Goal: Transaction & Acquisition: Purchase product/service

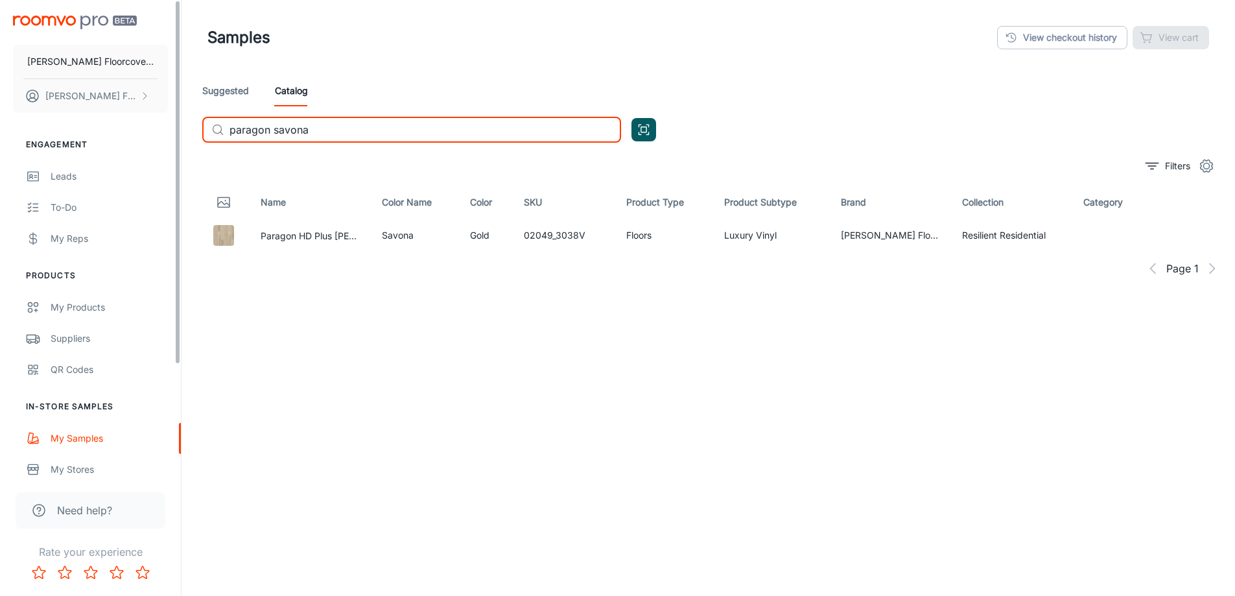
drag, startPoint x: 359, startPoint y: 137, endPoint x: 64, endPoint y: 130, distance: 295.8
click at [64, 130] on div "[PERSON_NAME] Floorcovering [PERSON_NAME] Floorcovering Engagement Leads To-do …" at bounding box center [617, 328] width 1235 height 657
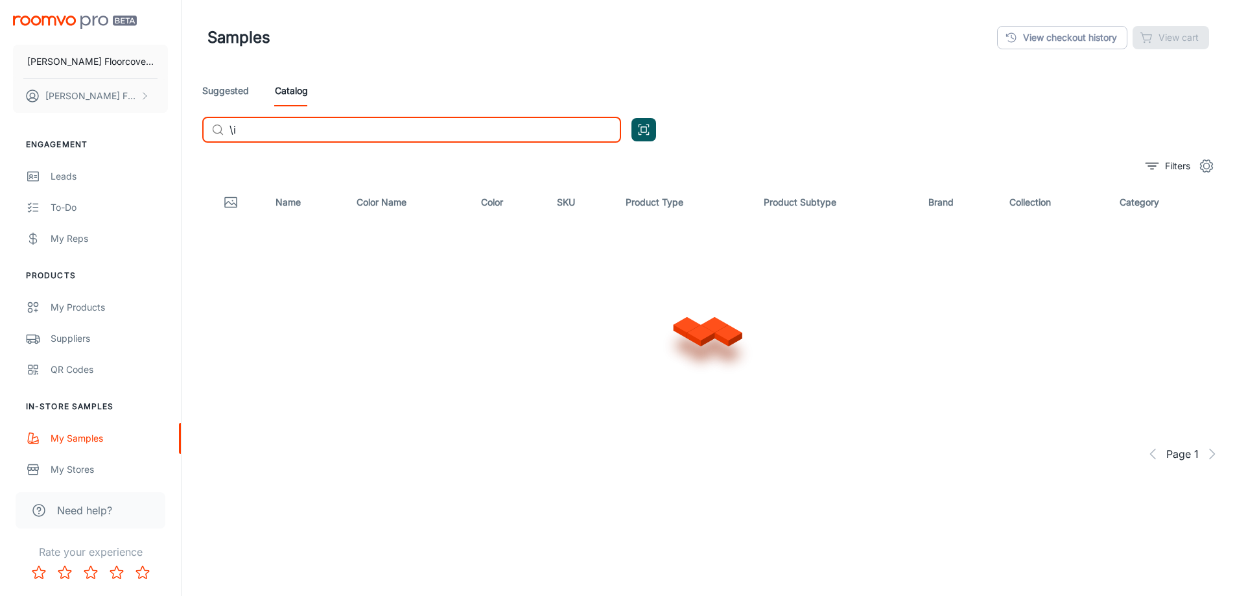
type input "\"
type input "[PERSON_NAME]"
click at [285, 93] on link "Catalog" at bounding box center [291, 90] width 33 height 31
drag, startPoint x: 298, startPoint y: 136, endPoint x: 171, endPoint y: 132, distance: 127.8
click at [171, 132] on div "[PERSON_NAME] Floorcovering [PERSON_NAME] Floorcovering Engagement Leads To-do …" at bounding box center [617, 328] width 1235 height 657
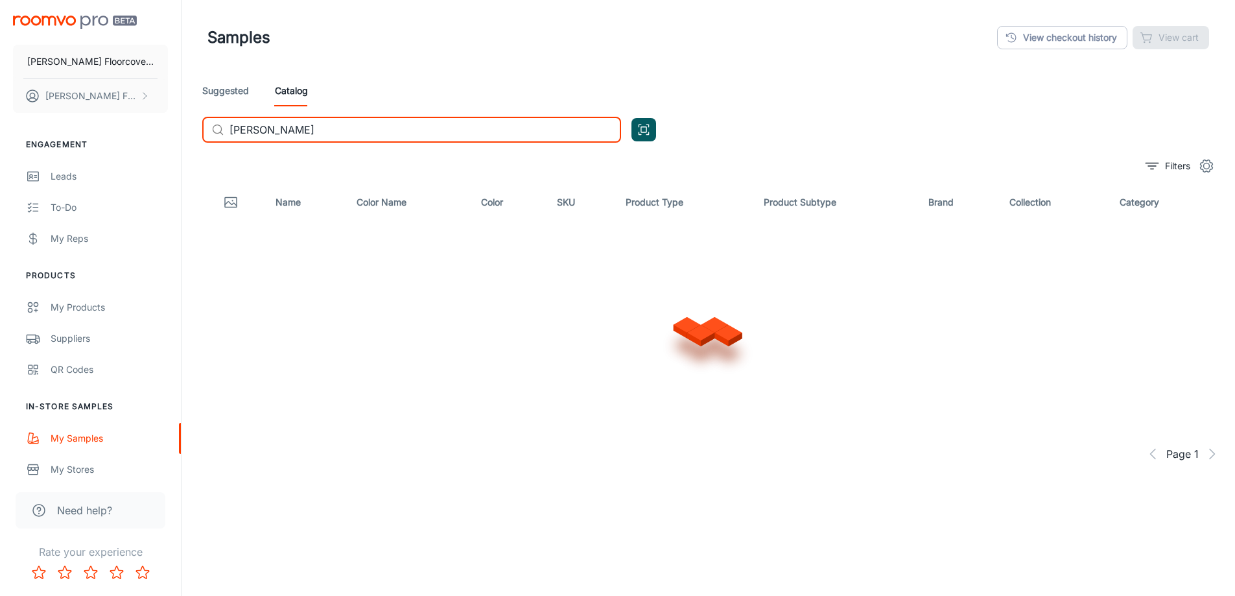
click at [393, 141] on input "[PERSON_NAME]" at bounding box center [426, 130] width 392 height 26
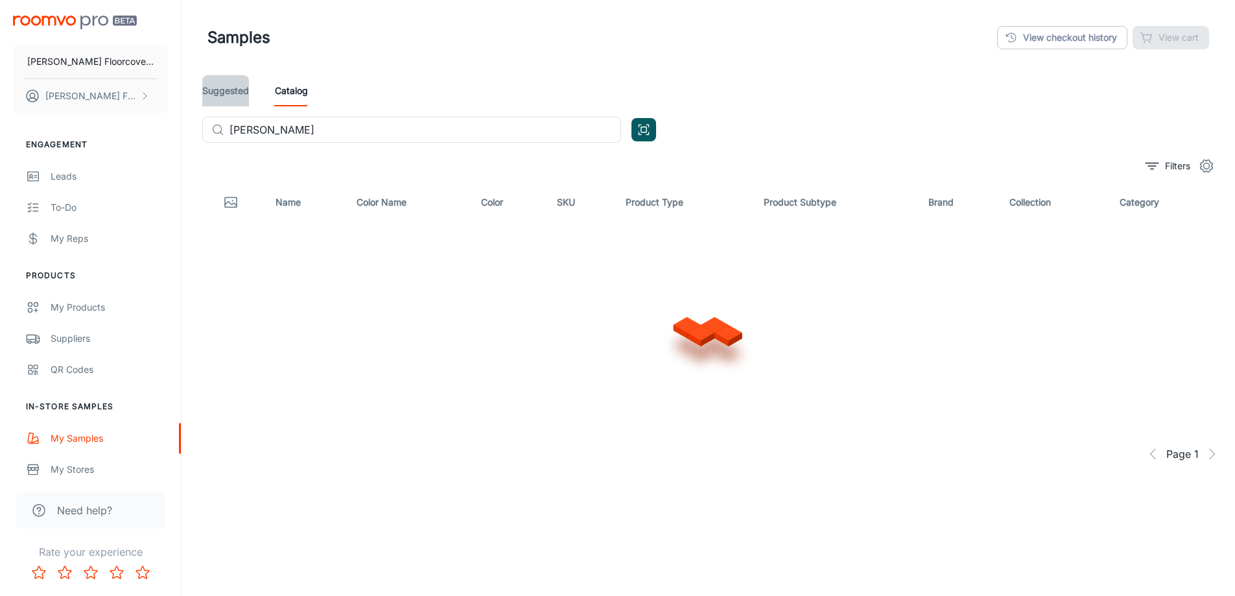
click at [223, 94] on link "Suggested" at bounding box center [225, 90] width 47 height 31
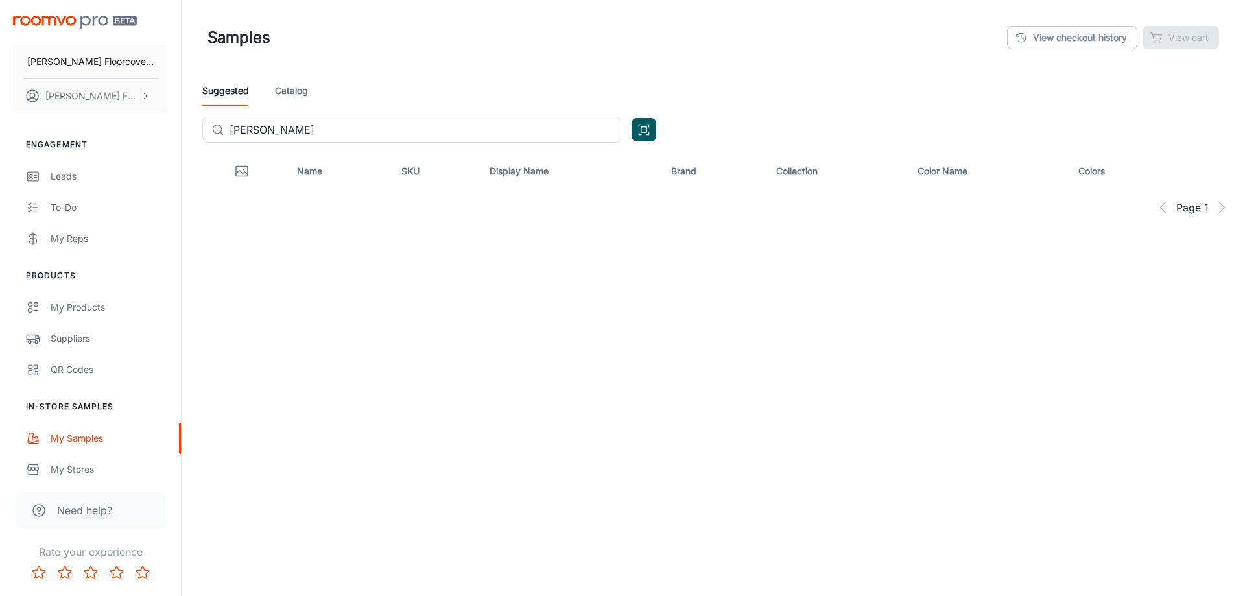
click at [298, 93] on link "Catalog" at bounding box center [291, 90] width 33 height 31
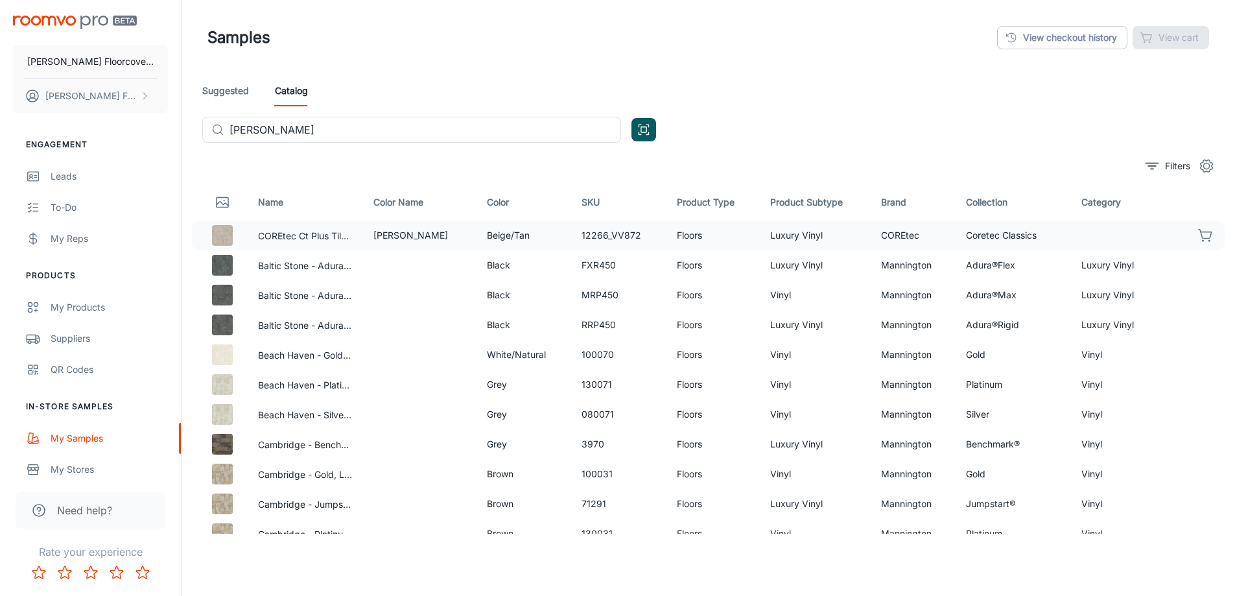
click at [1200, 236] on icon "button" at bounding box center [1207, 236] width 16 height 16
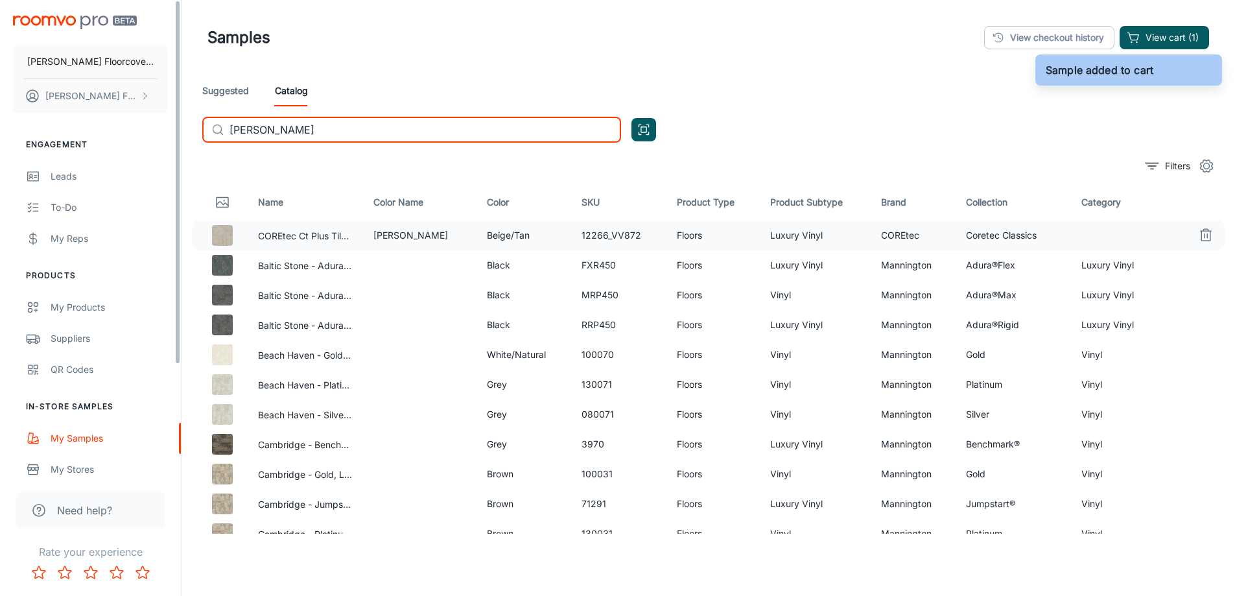
drag, startPoint x: 306, startPoint y: 135, endPoint x: 99, endPoint y: 134, distance: 206.9
click at [99, 134] on div "[PERSON_NAME] Floorcovering [PERSON_NAME] Floorcovering Engagement Leads To-do …" at bounding box center [617, 328] width 1235 height 657
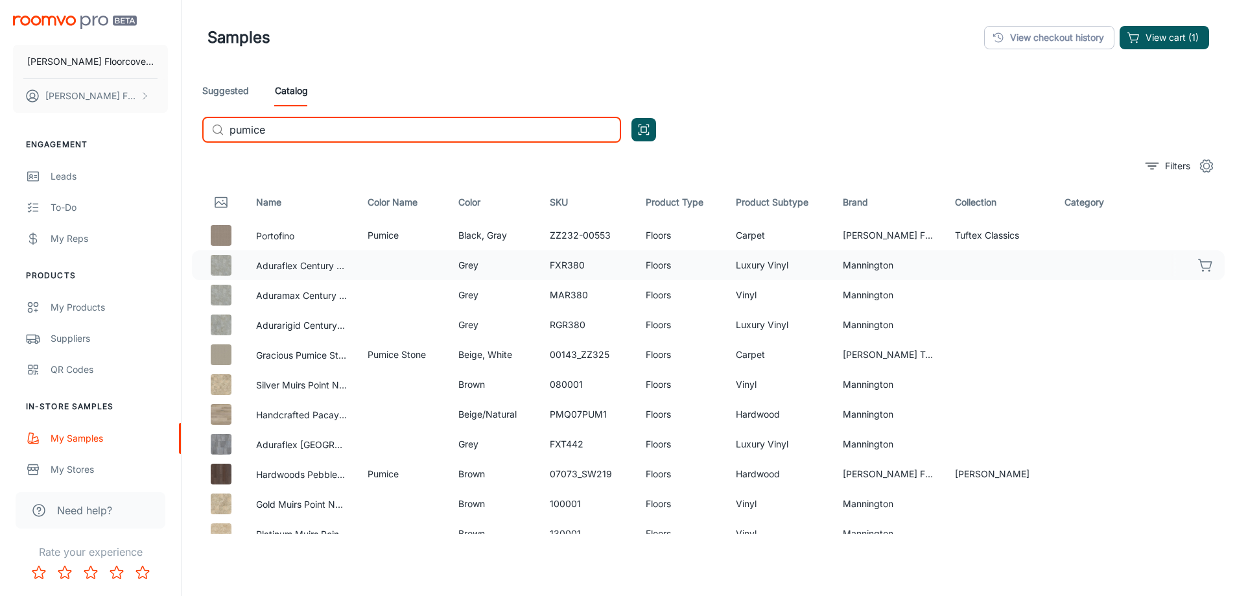
click at [1199, 265] on icon "button" at bounding box center [1207, 265] width 16 height 16
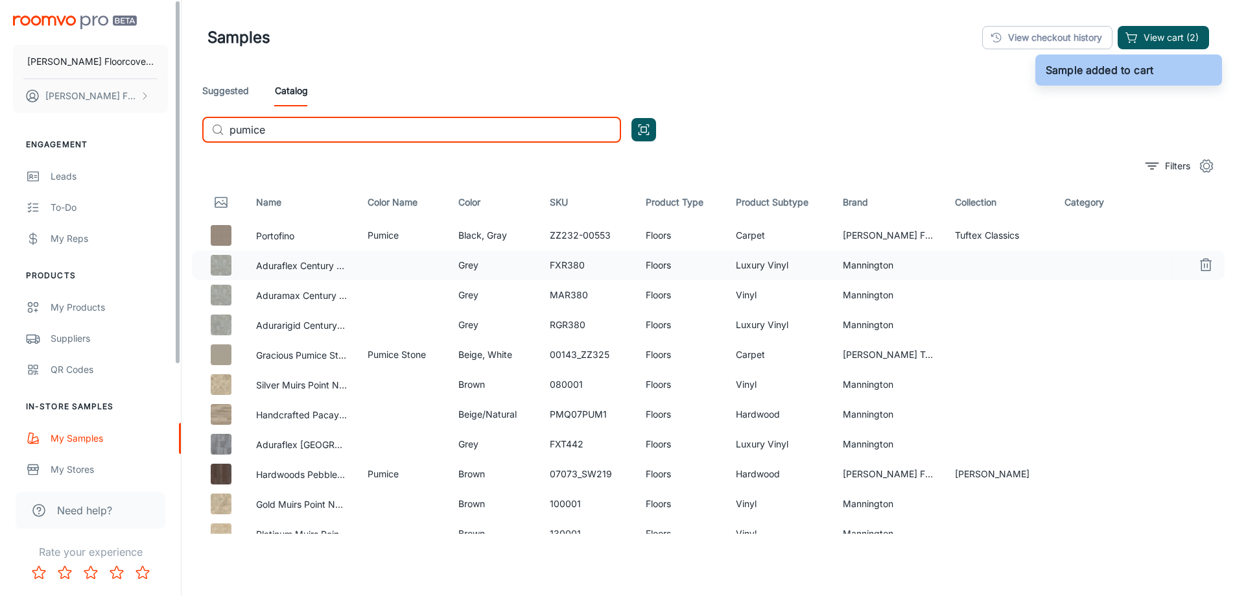
drag, startPoint x: 151, startPoint y: 130, endPoint x: 125, endPoint y: 130, distance: 26.6
click at [125, 130] on div "[PERSON_NAME] Floorcovering [PERSON_NAME] Floorcovering Engagement Leads To-do …" at bounding box center [617, 328] width 1235 height 657
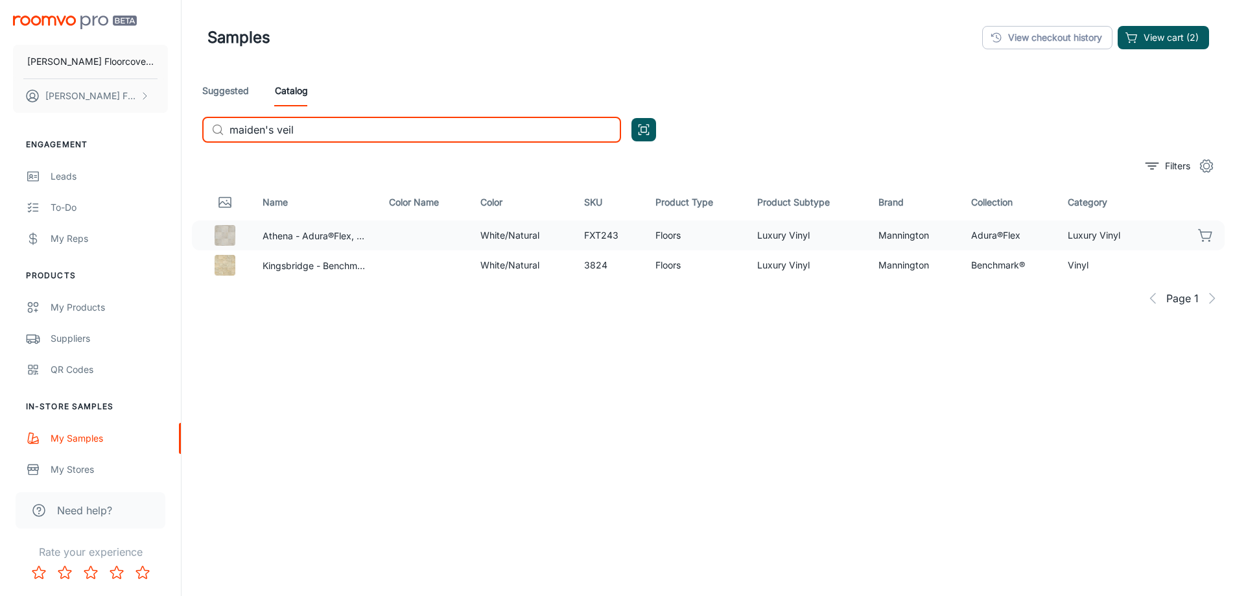
type input "maiden's veil"
click at [1210, 236] on icon "button" at bounding box center [1207, 236] width 16 height 16
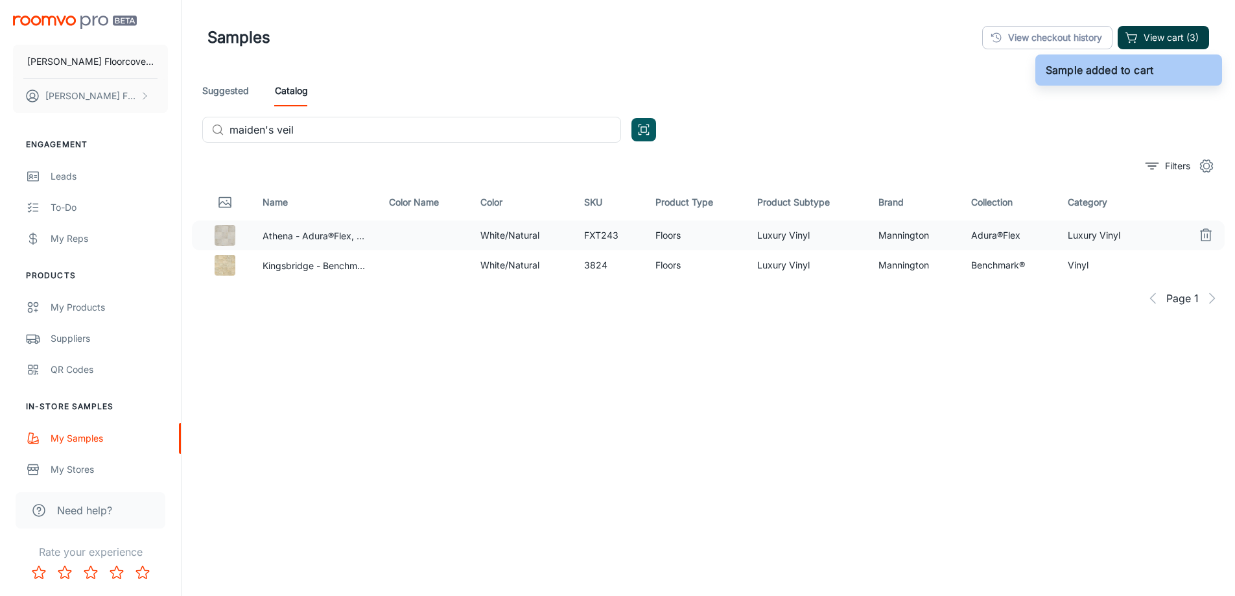
click at [1186, 30] on button "View cart (3)" at bounding box center [1163, 37] width 91 height 23
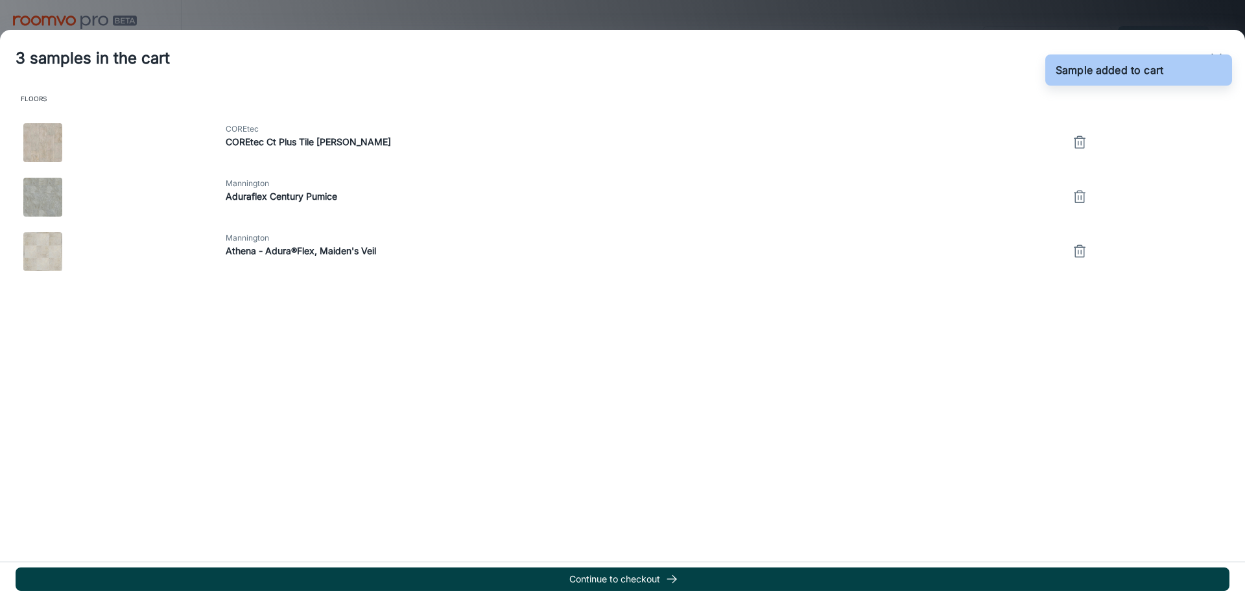
click at [651, 586] on button "Continue to checkout" at bounding box center [623, 578] width 1214 height 23
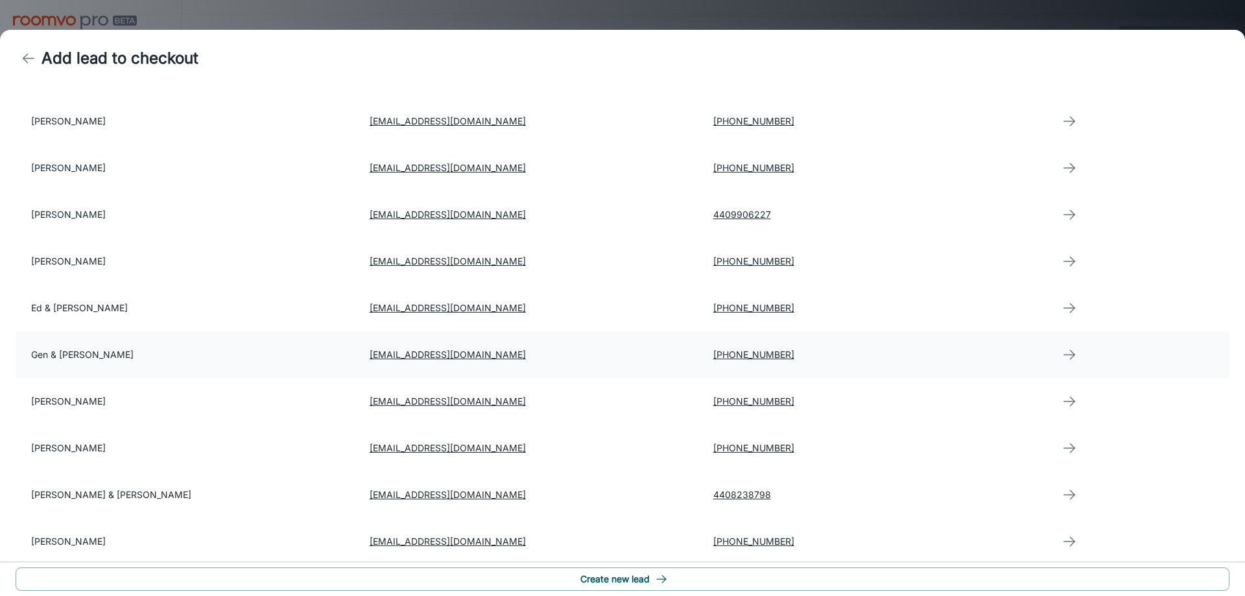
scroll to position [130, 0]
click at [84, 497] on td "[PERSON_NAME] & [PERSON_NAME]" at bounding box center [188, 493] width 344 height 47
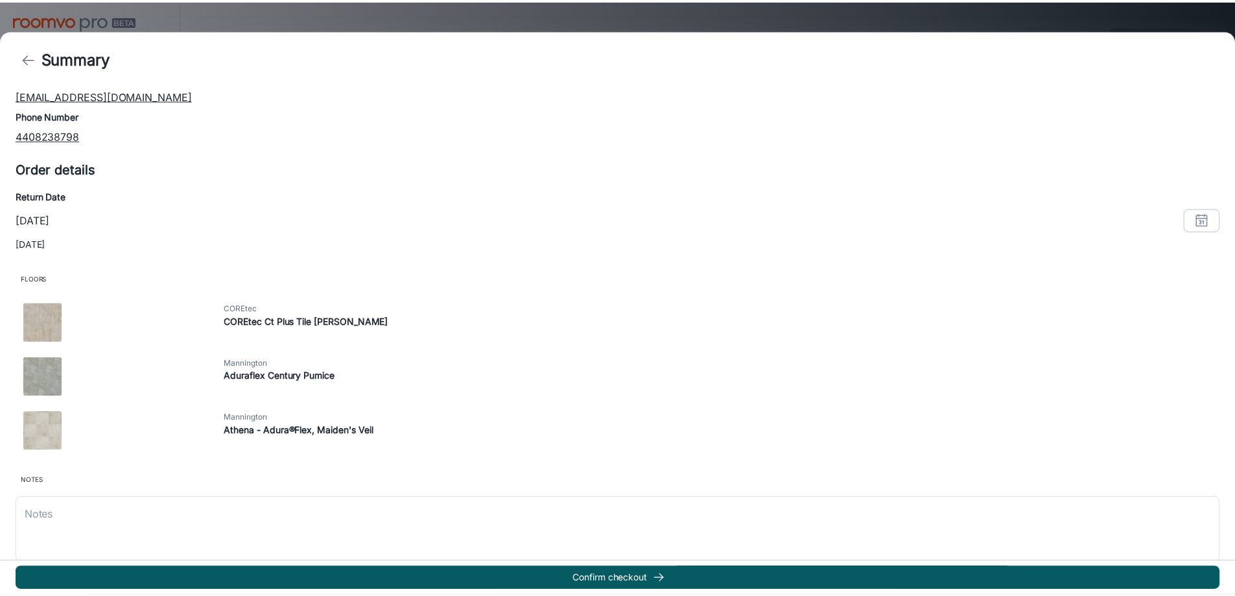
scroll to position [165, 0]
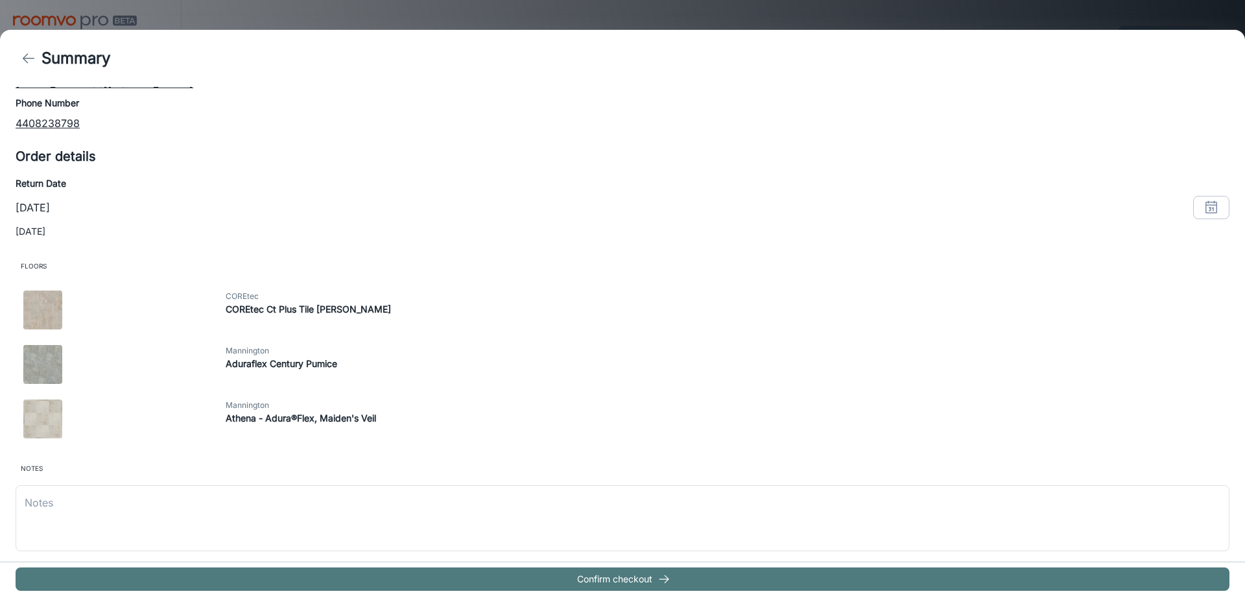
click at [662, 580] on icon "button" at bounding box center [664, 579] width 13 height 13
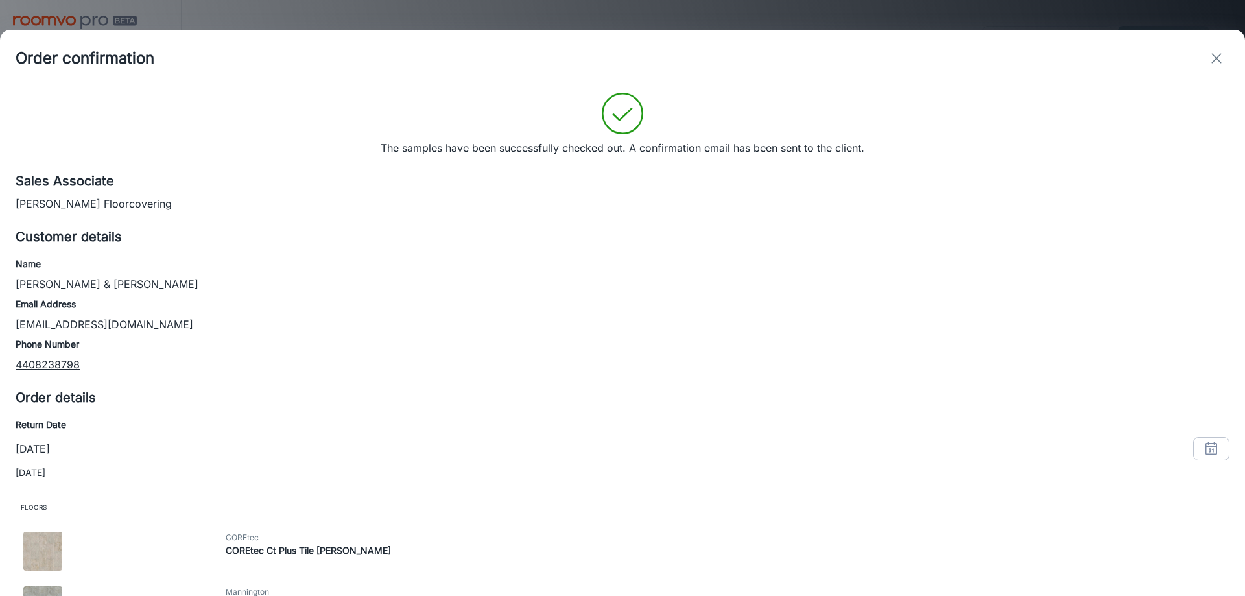
click at [1217, 62] on icon "exit" at bounding box center [1217, 59] width 16 height 16
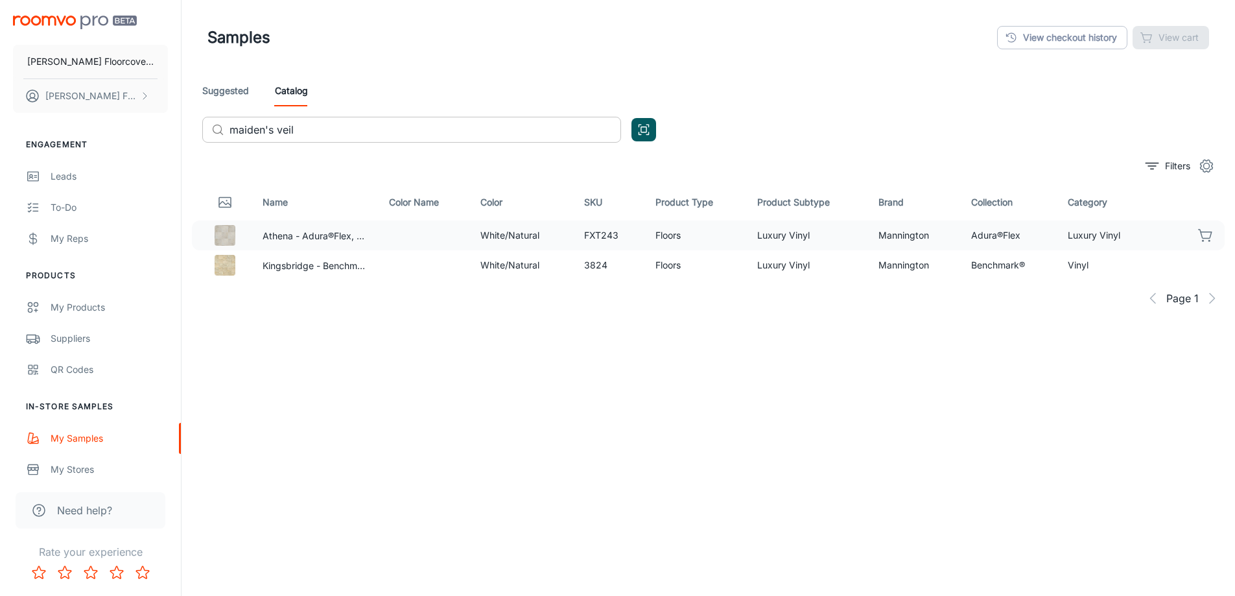
click at [339, 121] on input "maiden's veil" at bounding box center [426, 130] width 392 height 26
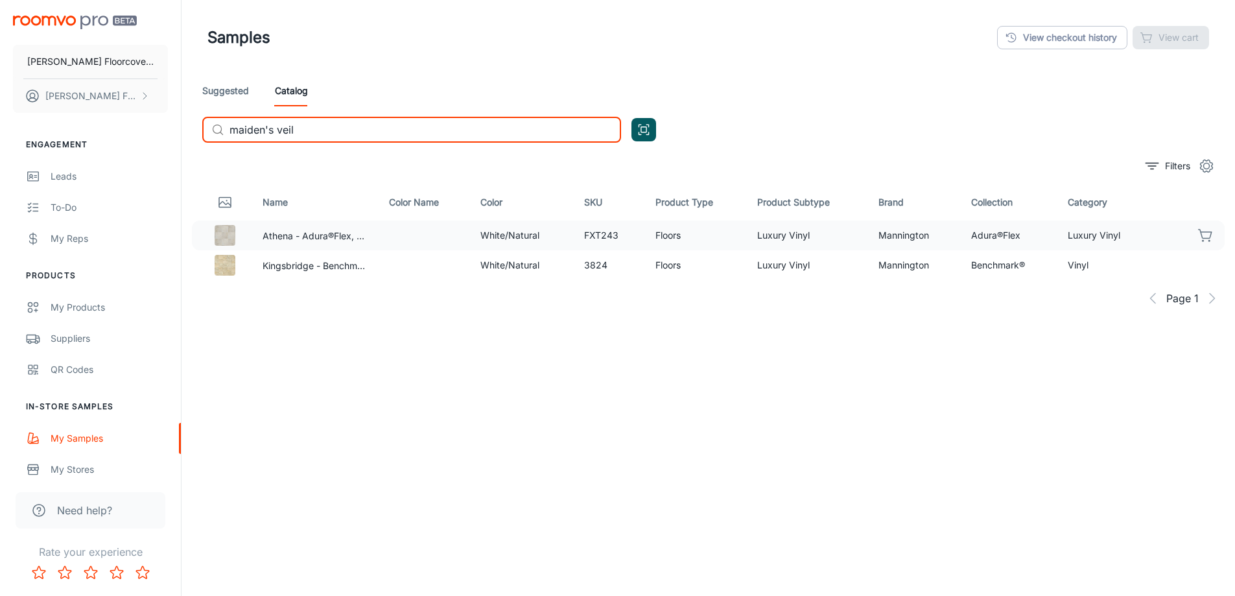
drag, startPoint x: 264, startPoint y: 127, endPoint x: 140, endPoint y: 128, distance: 123.9
click at [143, 130] on div "[PERSON_NAME] Floorcovering [PERSON_NAME] Floorcovering Engagement Leads To-do …" at bounding box center [617, 328] width 1235 height 657
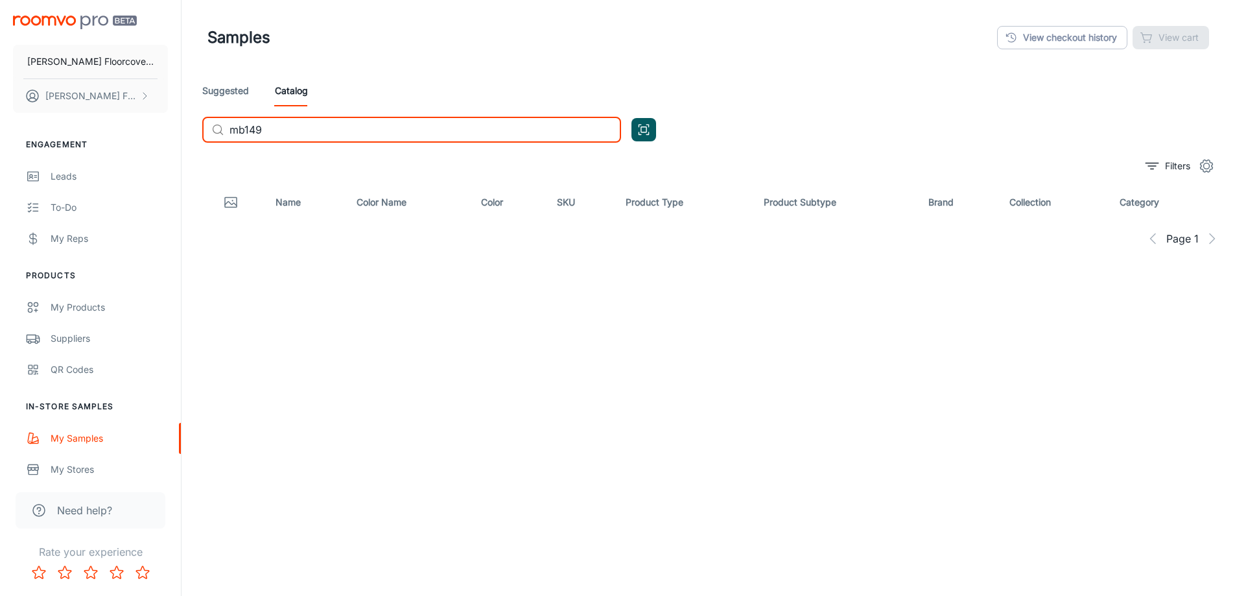
drag, startPoint x: 287, startPoint y: 133, endPoint x: 227, endPoint y: 133, distance: 59.7
click at [227, 133] on div "​ mb149 ​" at bounding box center [411, 130] width 419 height 26
click at [318, 132] on input "oasis silver" at bounding box center [426, 130] width 392 height 26
type input "oasis silver"
click at [247, 198] on div at bounding box center [231, 202] width 47 height 23
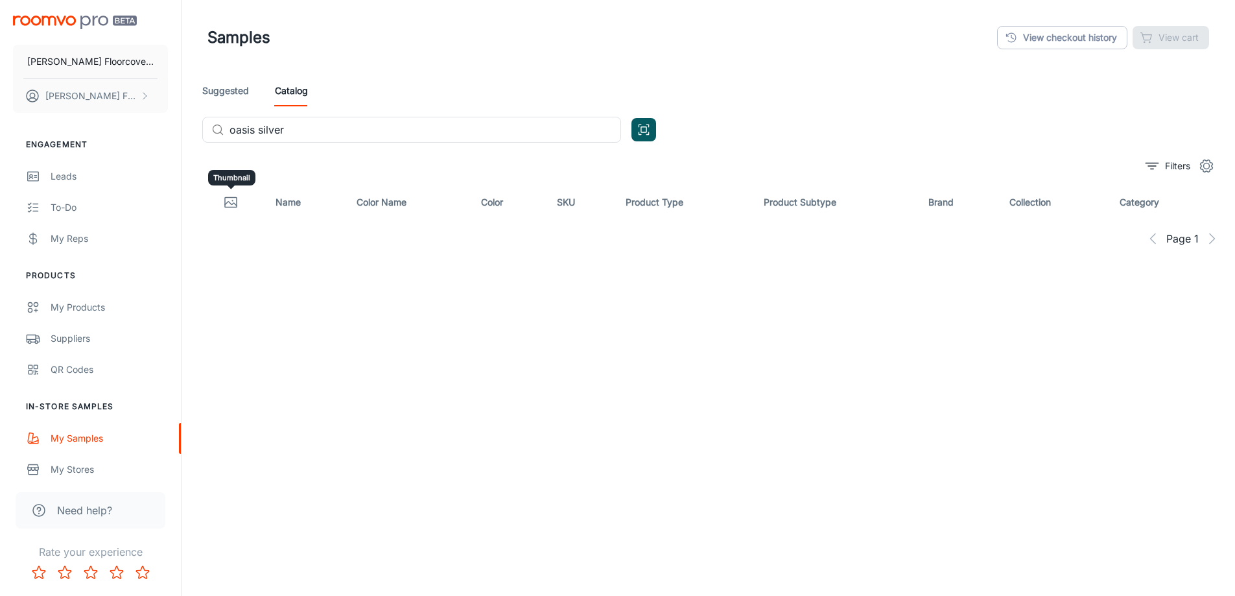
click at [235, 204] on icon "Thumbnail" at bounding box center [231, 204] width 12 height 4
click at [233, 204] on icon "Thumbnail" at bounding box center [231, 204] width 12 height 4
click at [645, 130] on icon "Open QR code scanner" at bounding box center [644, 130] width 14 height 16
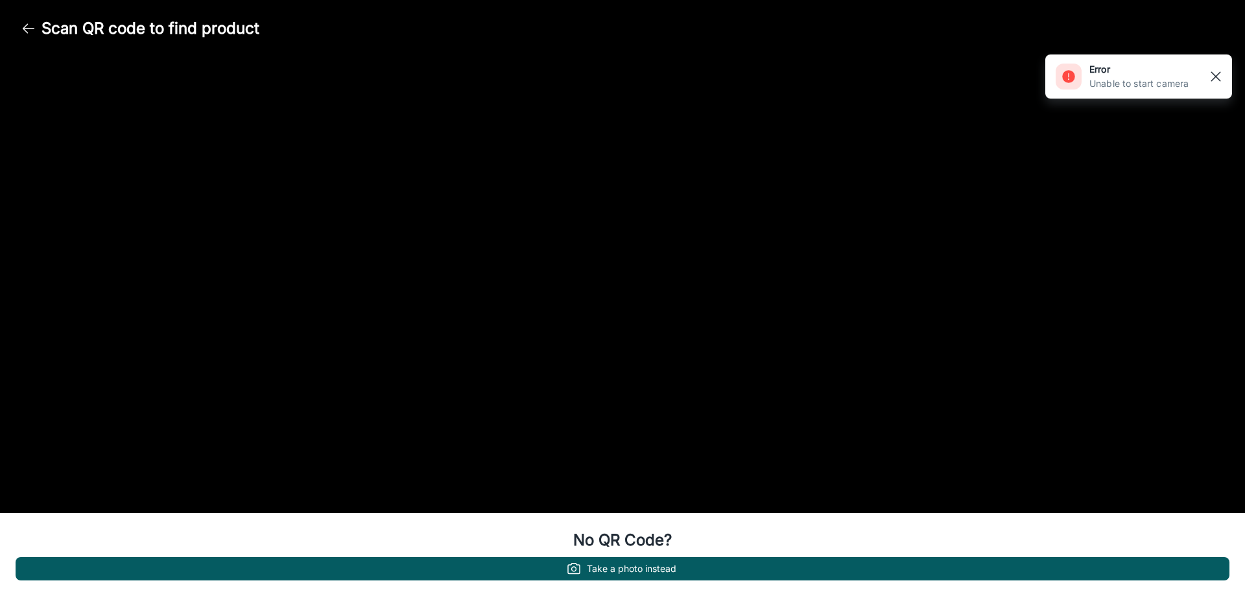
click at [1222, 74] on rect "button" at bounding box center [1216, 77] width 16 height 16
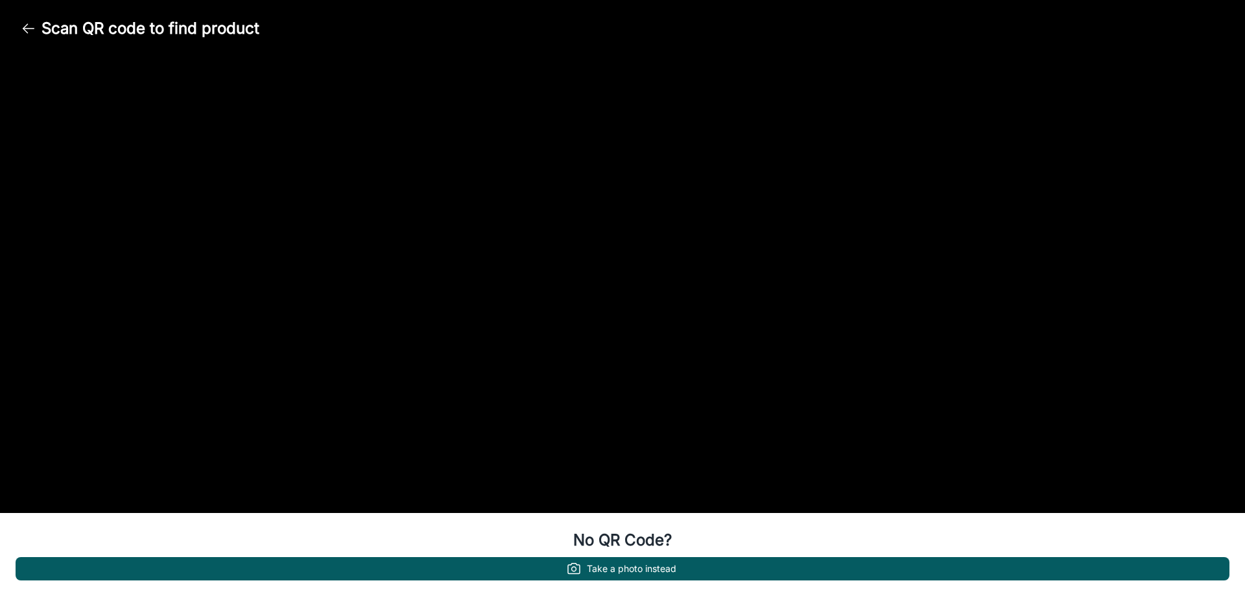
click at [29, 29] on line "button" at bounding box center [28, 29] width 11 height 0
